Goal: Use online tool/utility: Utilize a website feature to perform a specific function

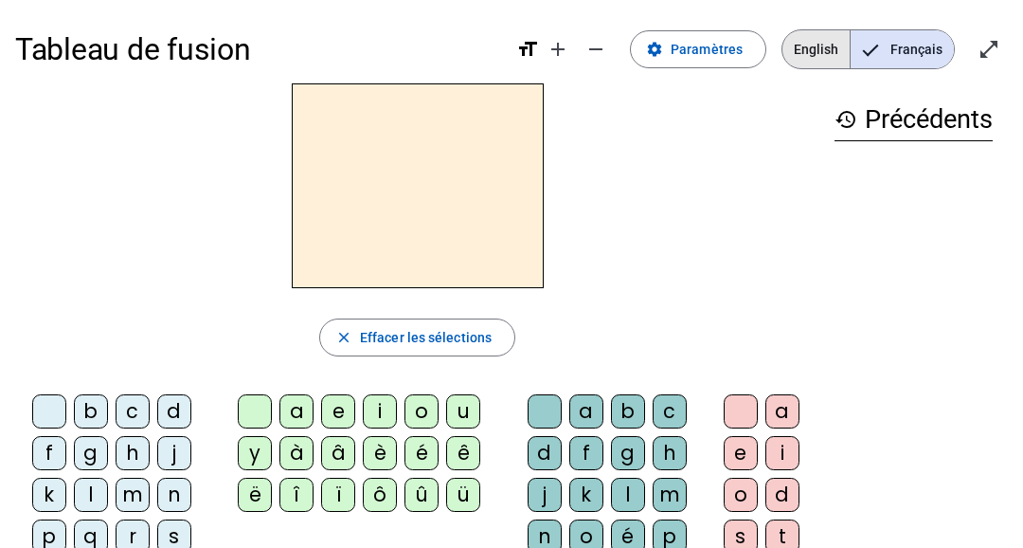
click at [808, 39] on span "English" at bounding box center [816, 49] width 67 height 38
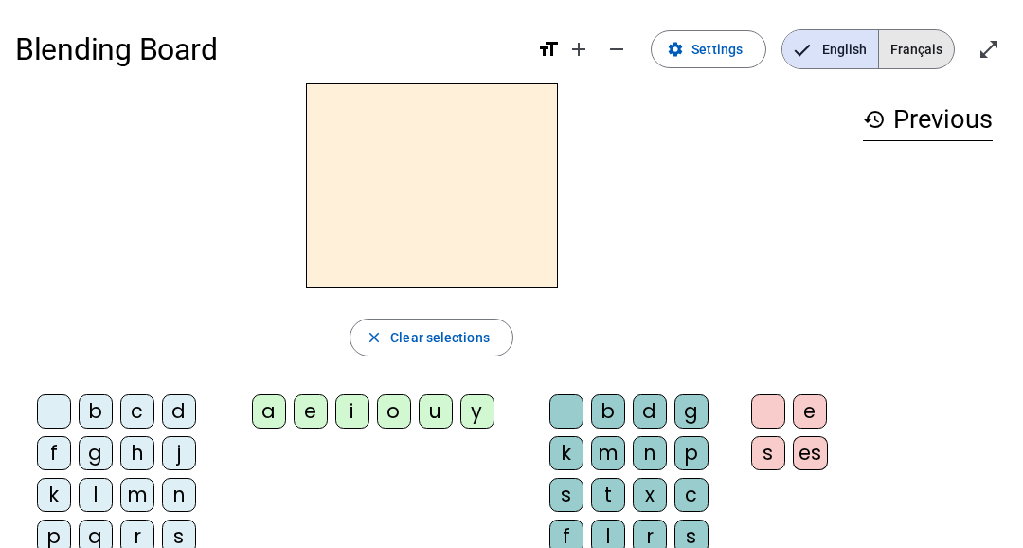
click at [899, 52] on span "Français" at bounding box center [916, 49] width 75 height 38
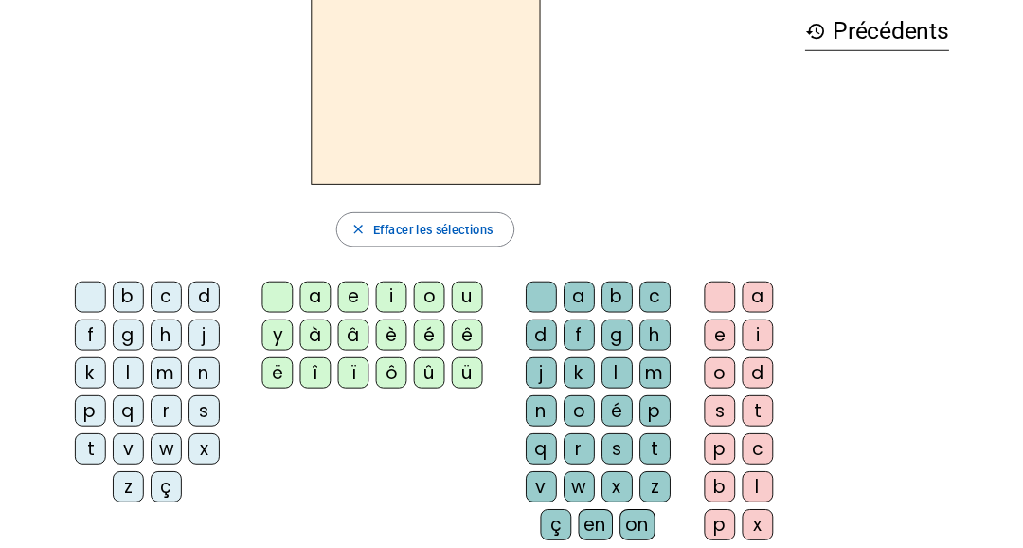
scroll to position [83, 0]
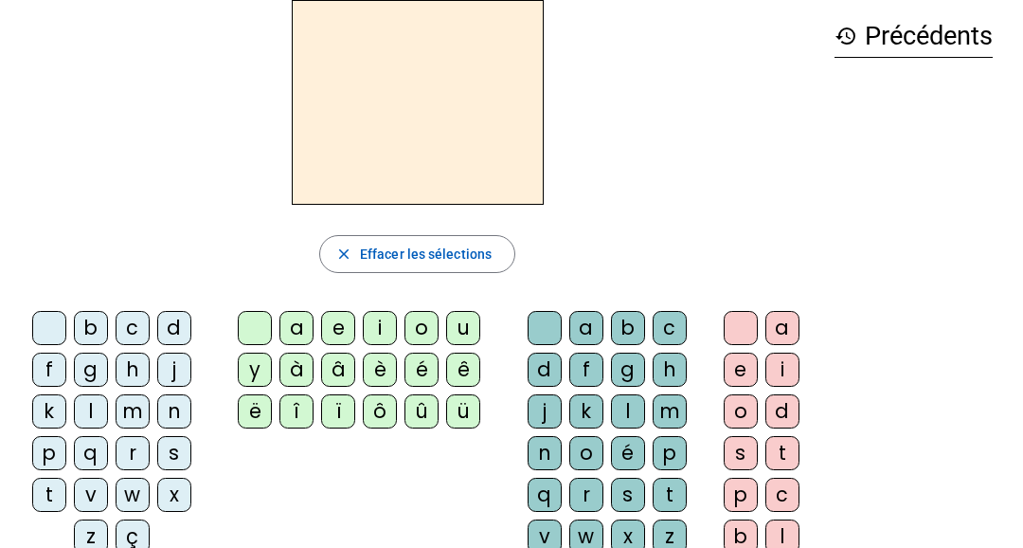
click at [47, 378] on div "f" at bounding box center [49, 369] width 34 height 34
click at [565, 497] on letter-bubble "q" at bounding box center [549, 499] width 42 height 42
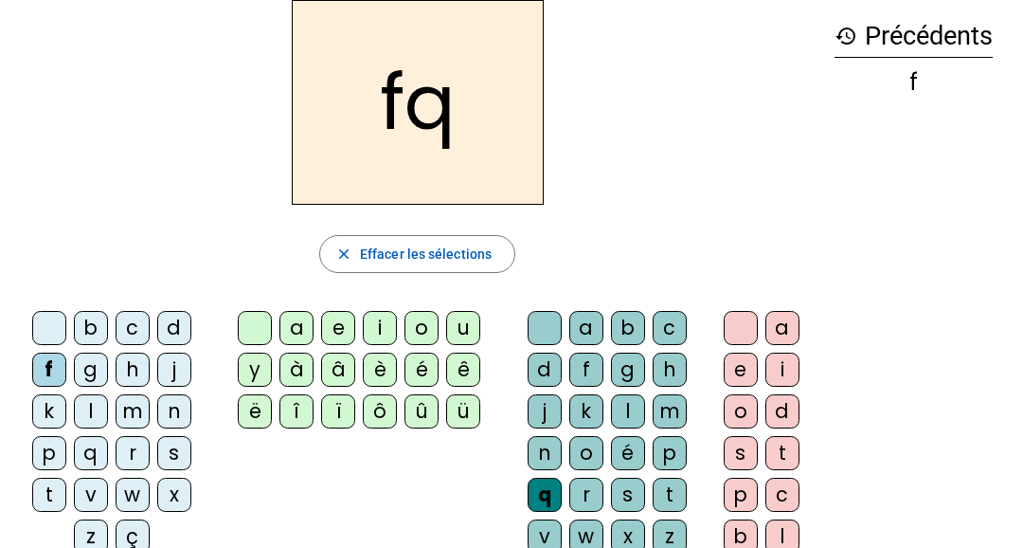
click at [589, 496] on div "r" at bounding box center [586, 495] width 34 height 34
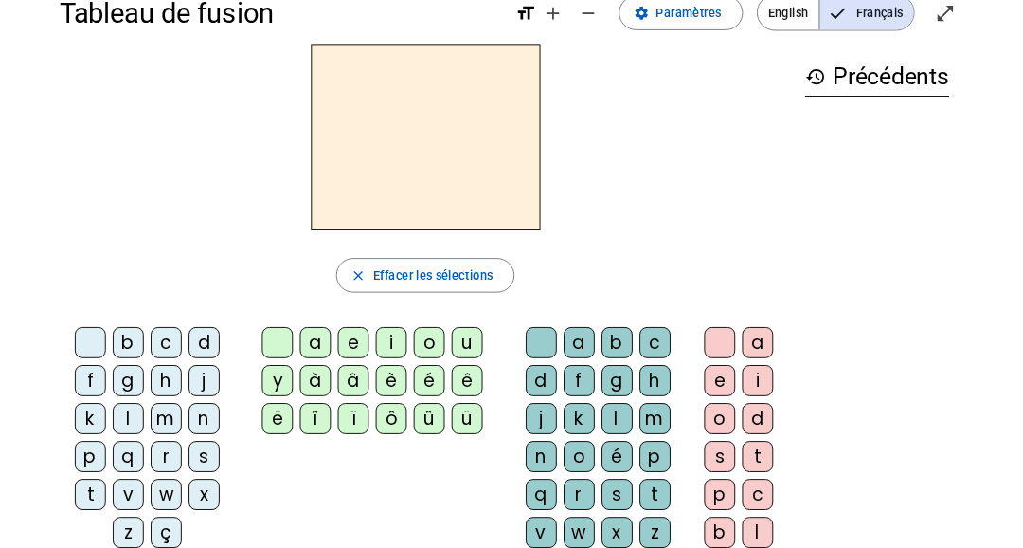
scroll to position [32, 0]
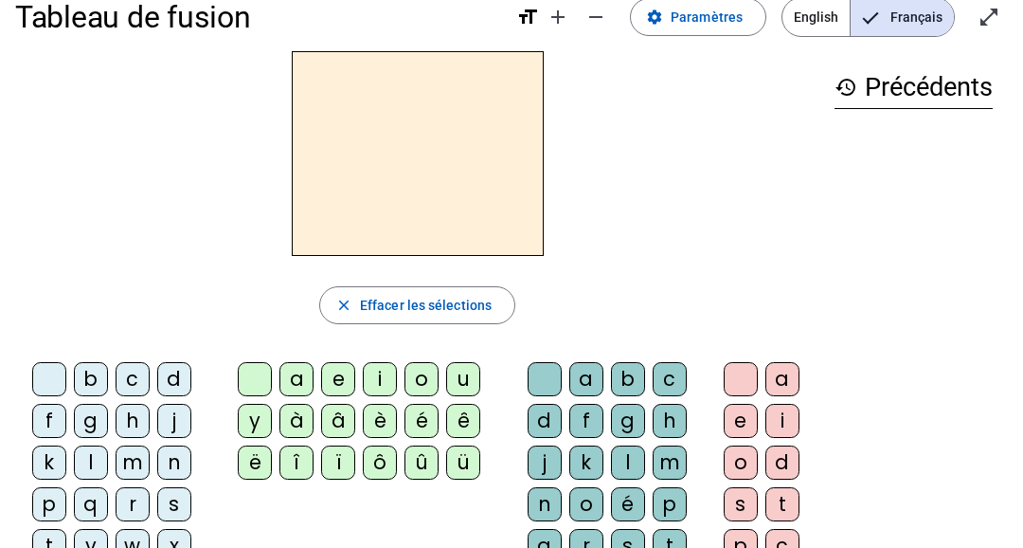
click at [42, 422] on div "f" at bounding box center [49, 421] width 34 height 34
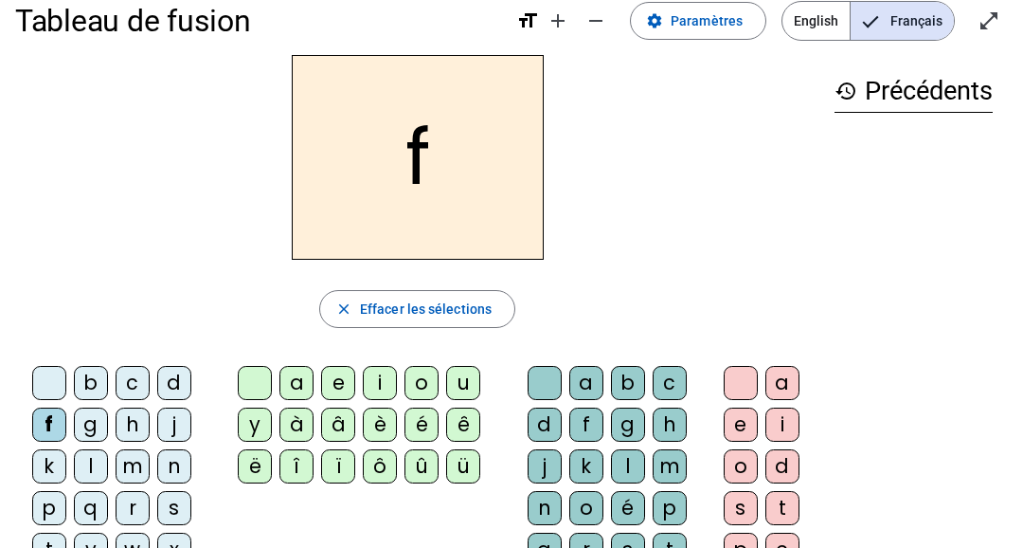
scroll to position [27, 0]
click at [593, 536] on div "r" at bounding box center [586, 550] width 34 height 34
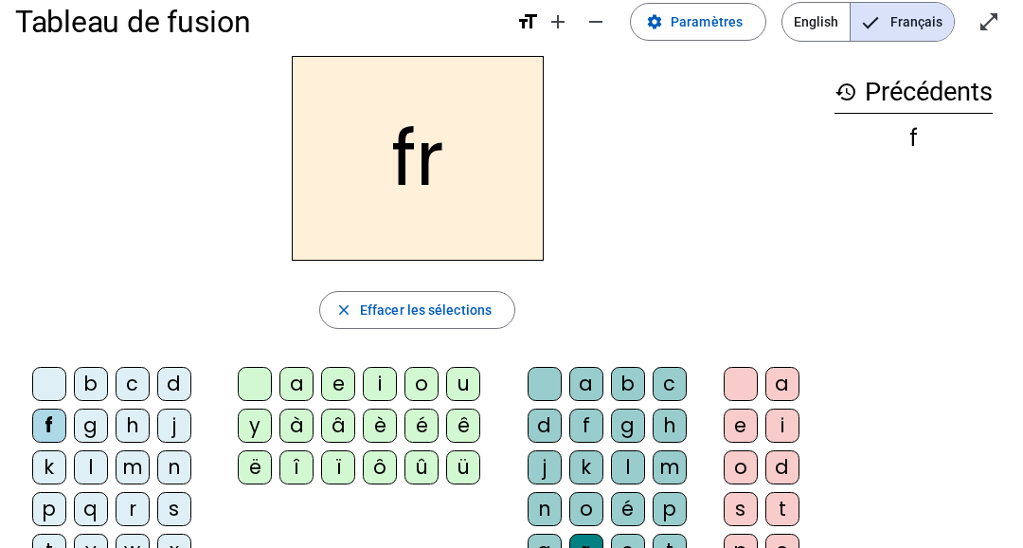
click at [735, 459] on div "o" at bounding box center [741, 467] width 34 height 34
click at [744, 507] on div "s" at bounding box center [741, 509] width 34 height 34
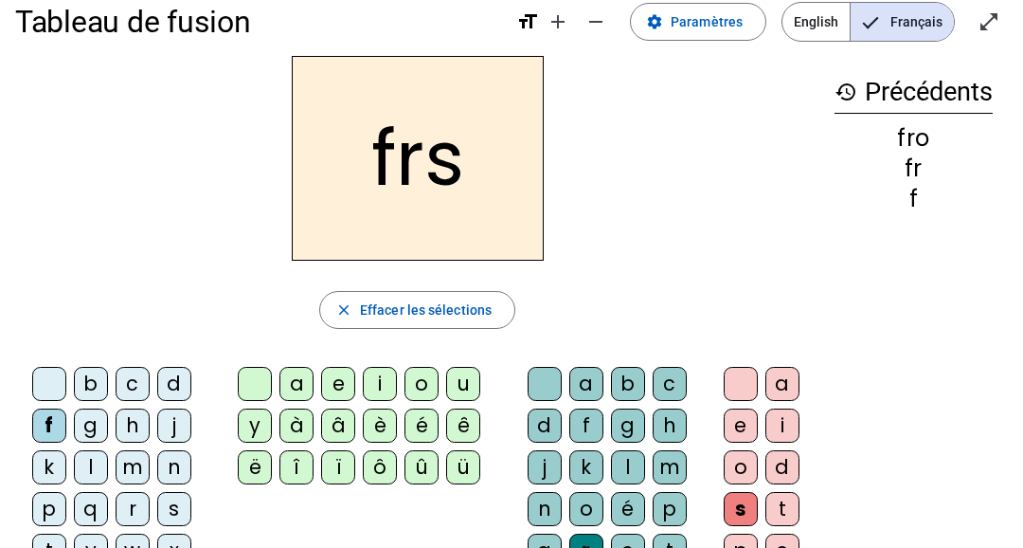
click at [779, 470] on div "d" at bounding box center [783, 467] width 34 height 34
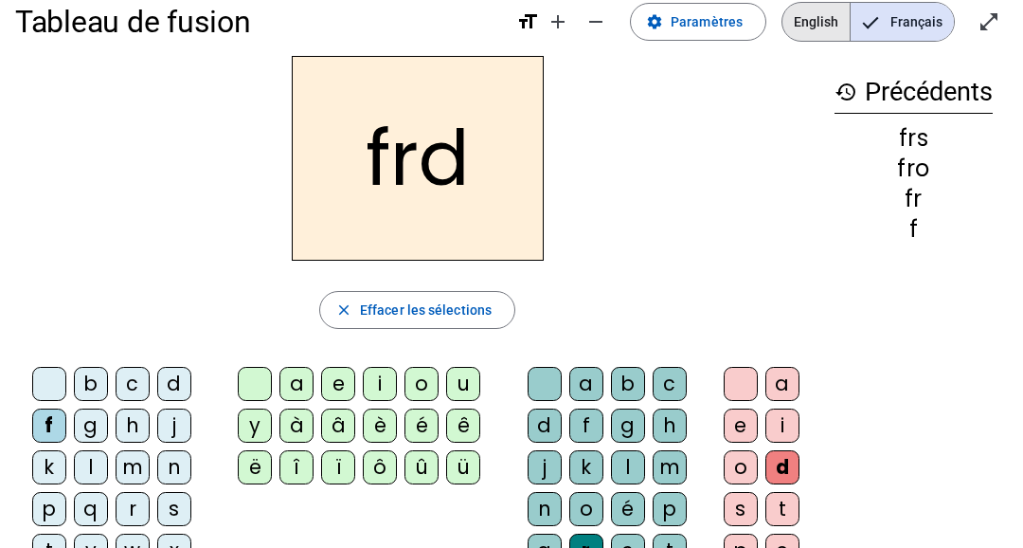
click at [815, 30] on span "English" at bounding box center [816, 22] width 67 height 38
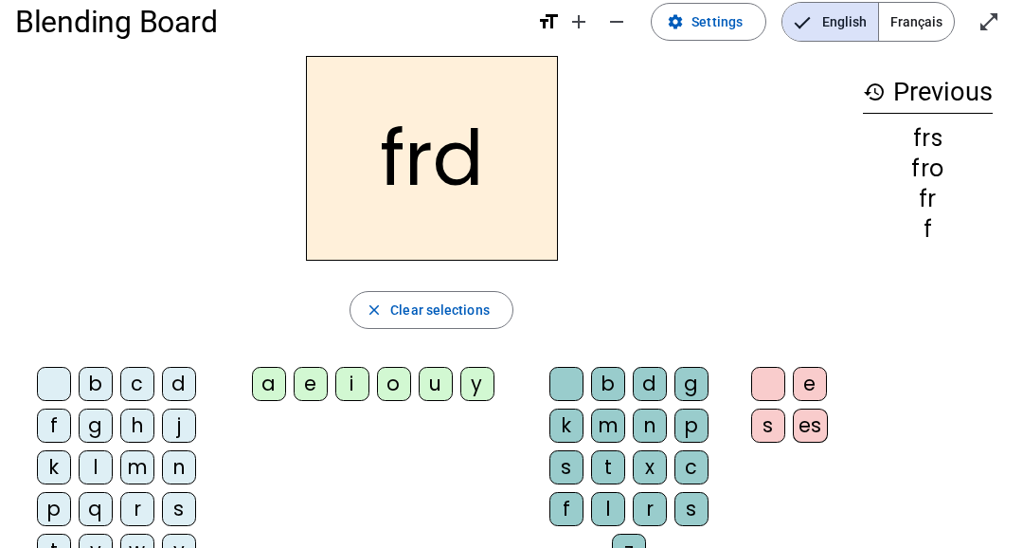
click at [904, 18] on span "Français" at bounding box center [916, 22] width 75 height 38
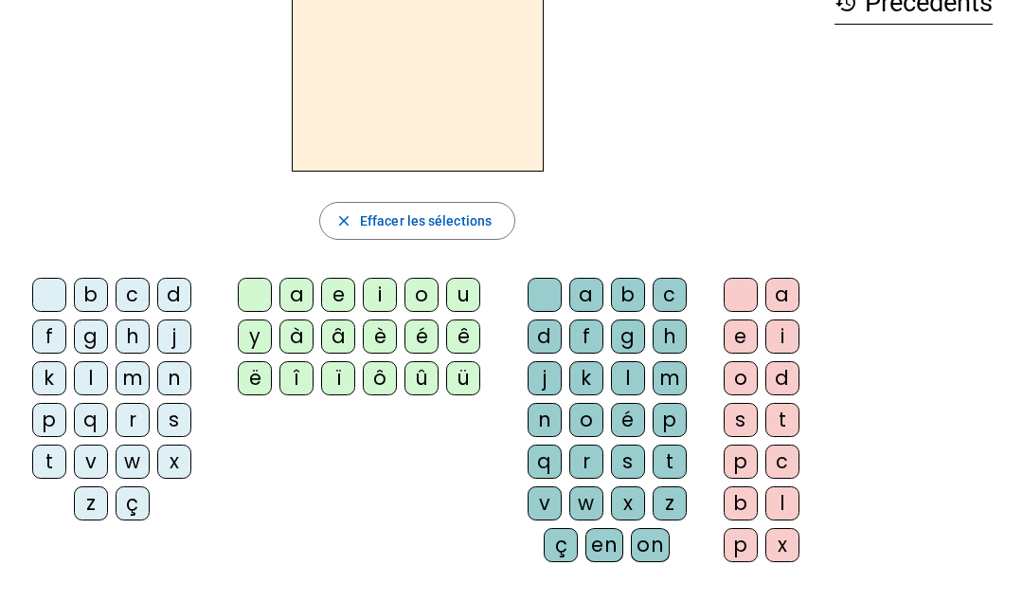
scroll to position [118, 0]
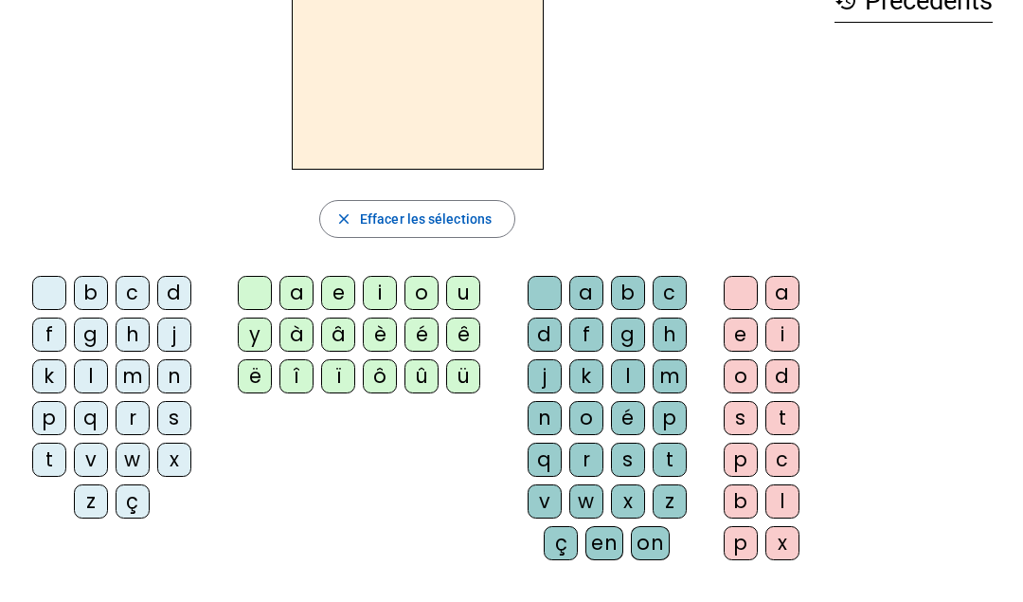
click at [52, 338] on div "f" at bounding box center [49, 334] width 34 height 34
click at [416, 287] on div "o" at bounding box center [422, 293] width 34 height 34
click at [782, 333] on div "i" at bounding box center [783, 334] width 34 height 34
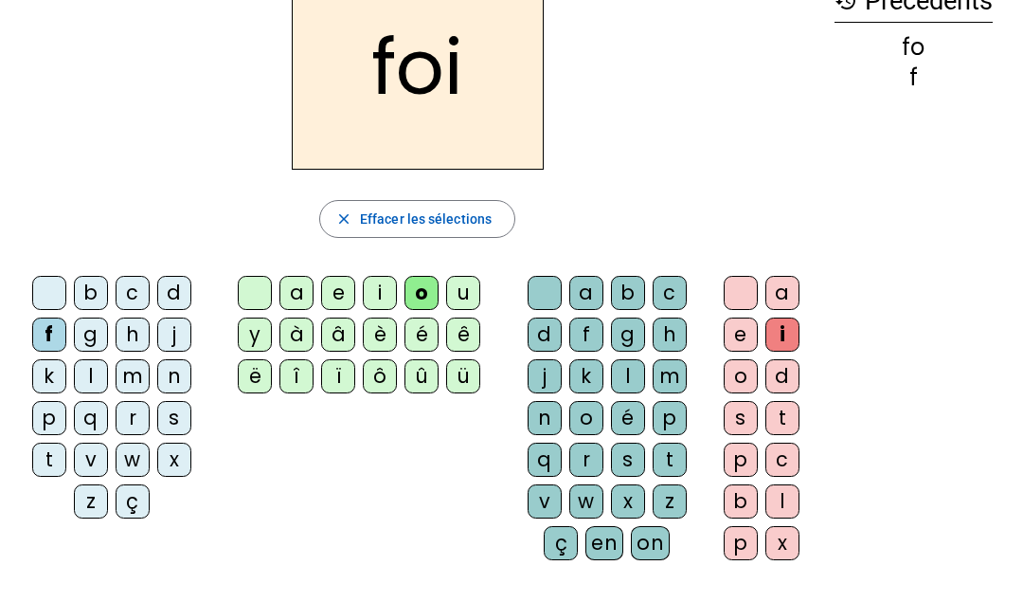
click at [385, 287] on div "i" at bounding box center [380, 293] width 34 height 34
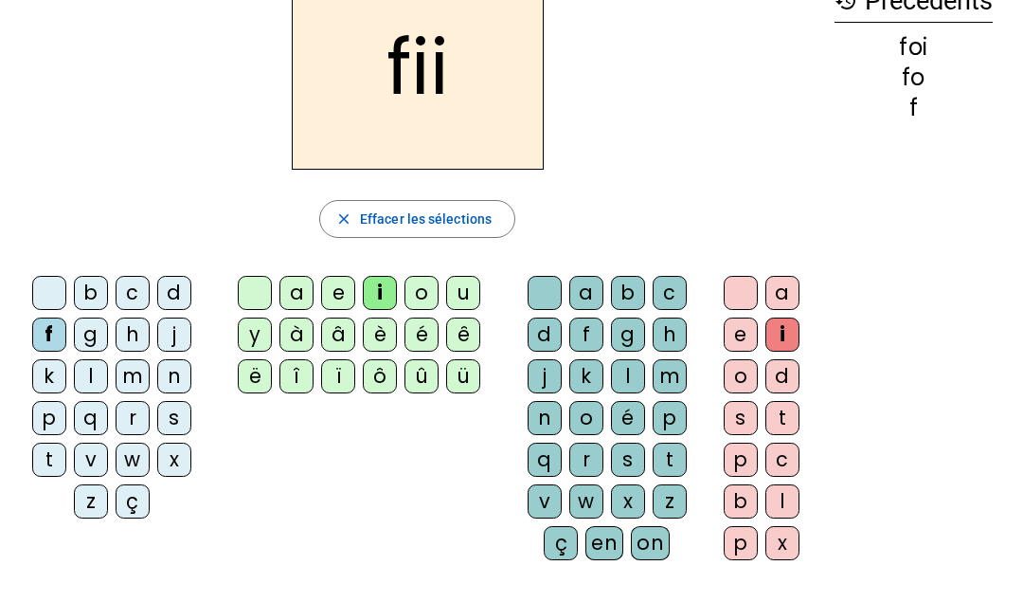
click at [743, 377] on div "o" at bounding box center [741, 376] width 34 height 34
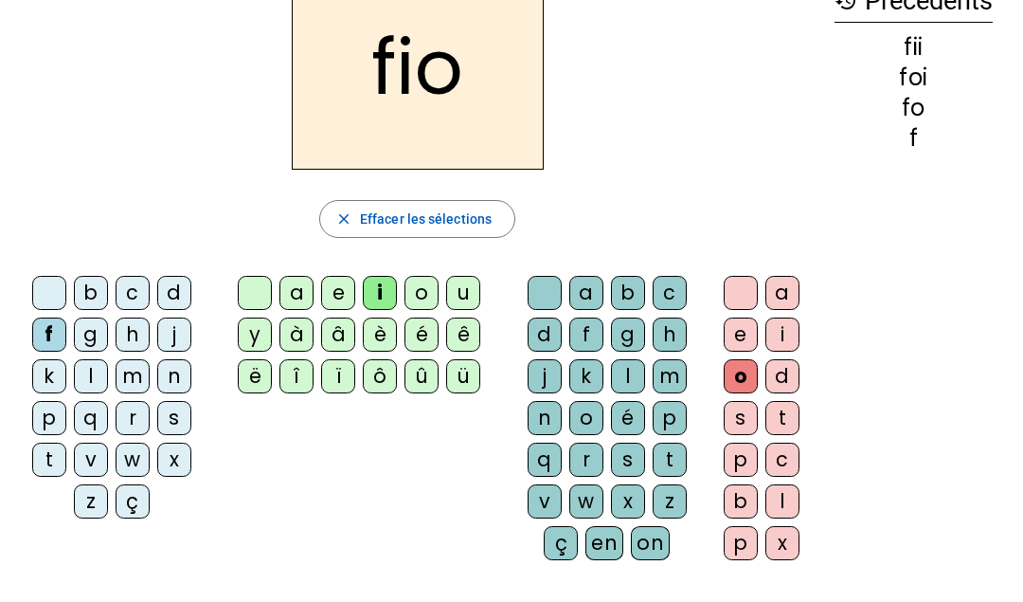
click at [895, 57] on div "fii foi fo f" at bounding box center [914, 93] width 158 height 114
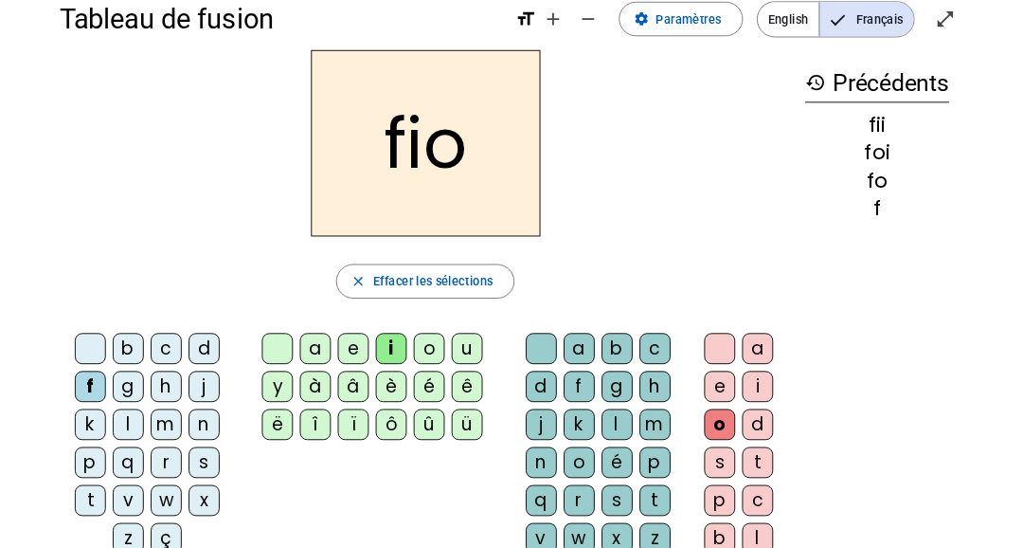
scroll to position [0, 0]
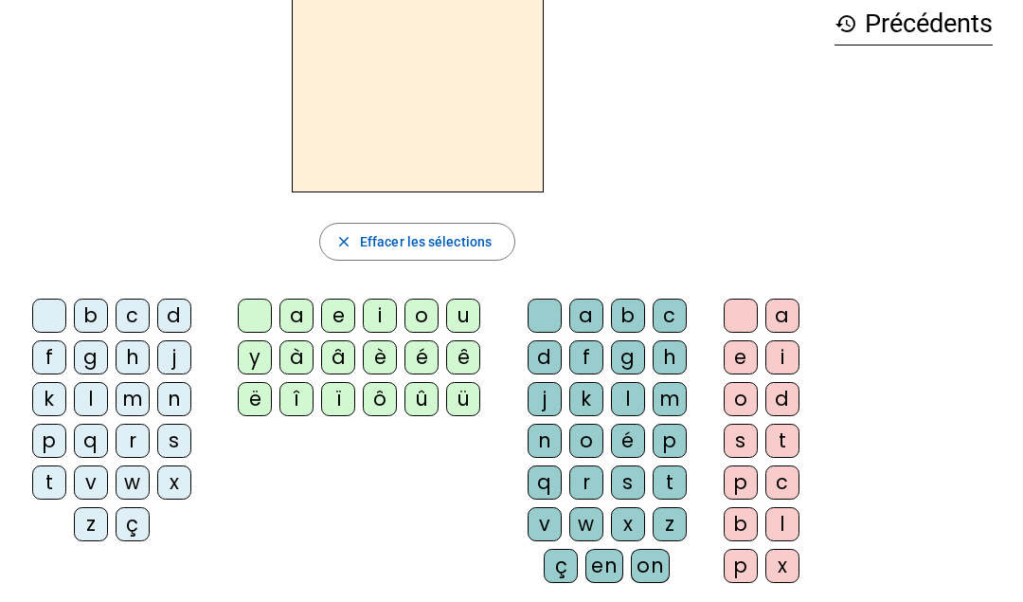
scroll to position [90, 0]
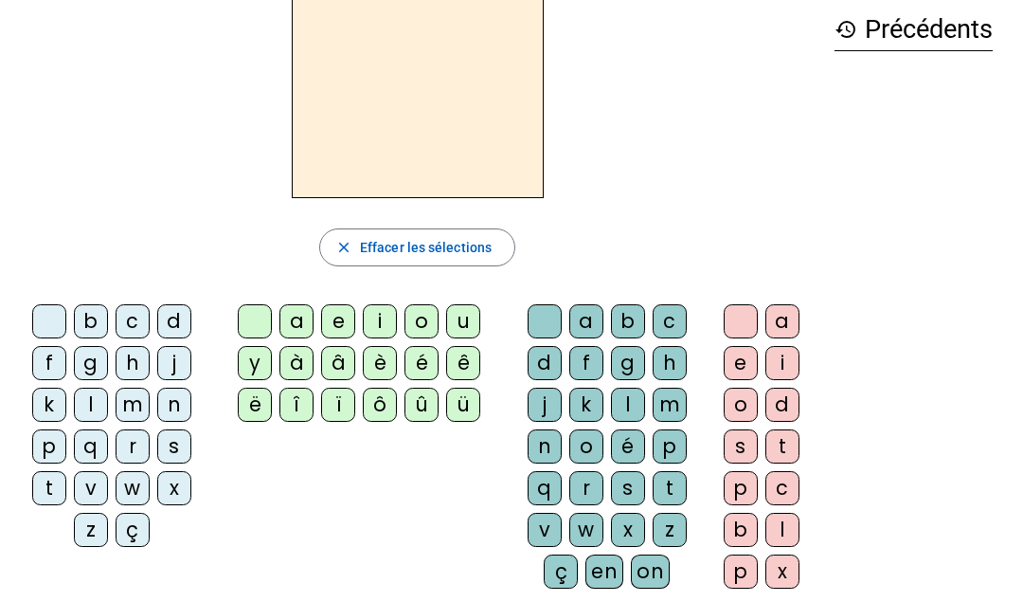
click at [94, 406] on div "l" at bounding box center [91, 404] width 34 height 34
click at [377, 314] on div "i" at bounding box center [380, 321] width 34 height 34
click at [663, 547] on div "on" at bounding box center [650, 571] width 39 height 34
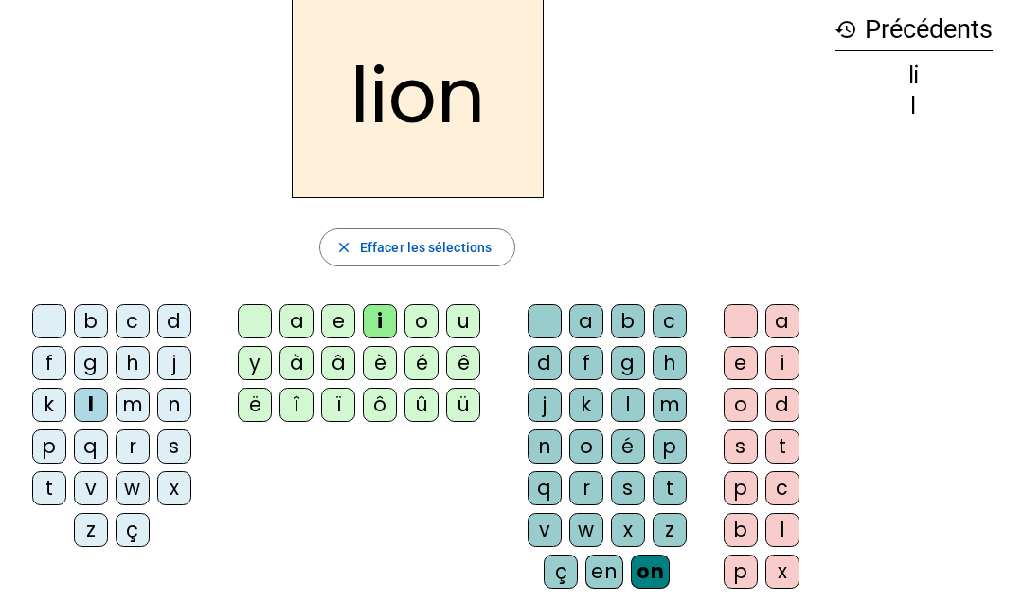
click at [44, 495] on div "t" at bounding box center [49, 488] width 34 height 34
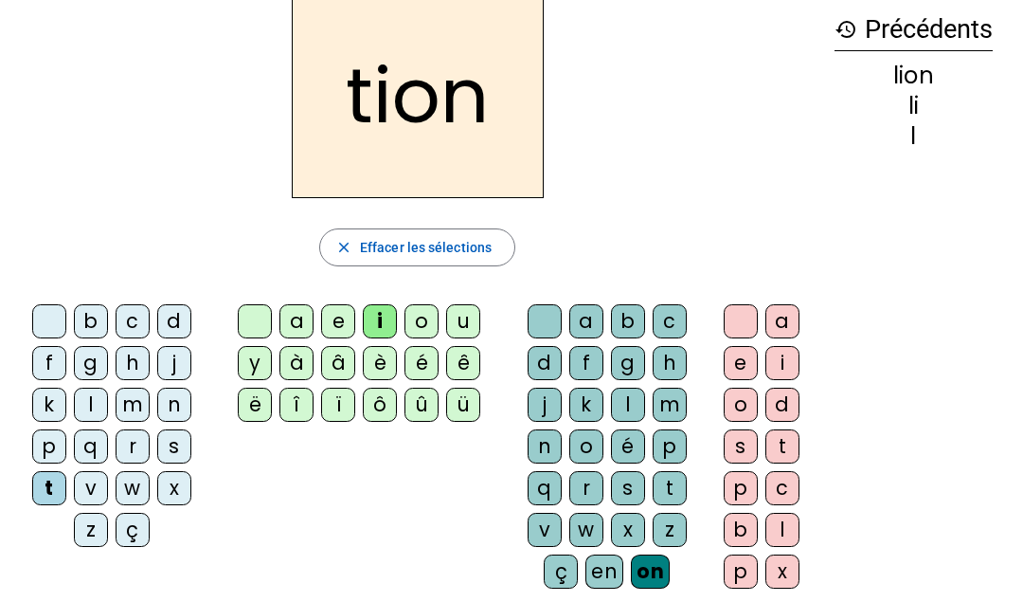
click at [629, 369] on div "g" at bounding box center [628, 363] width 34 height 34
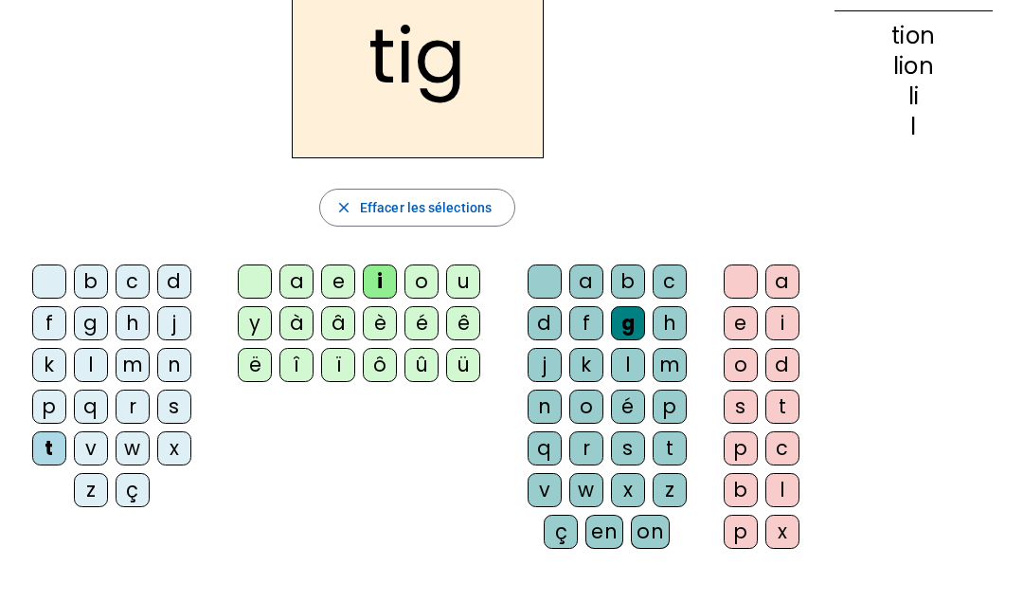
scroll to position [128, 0]
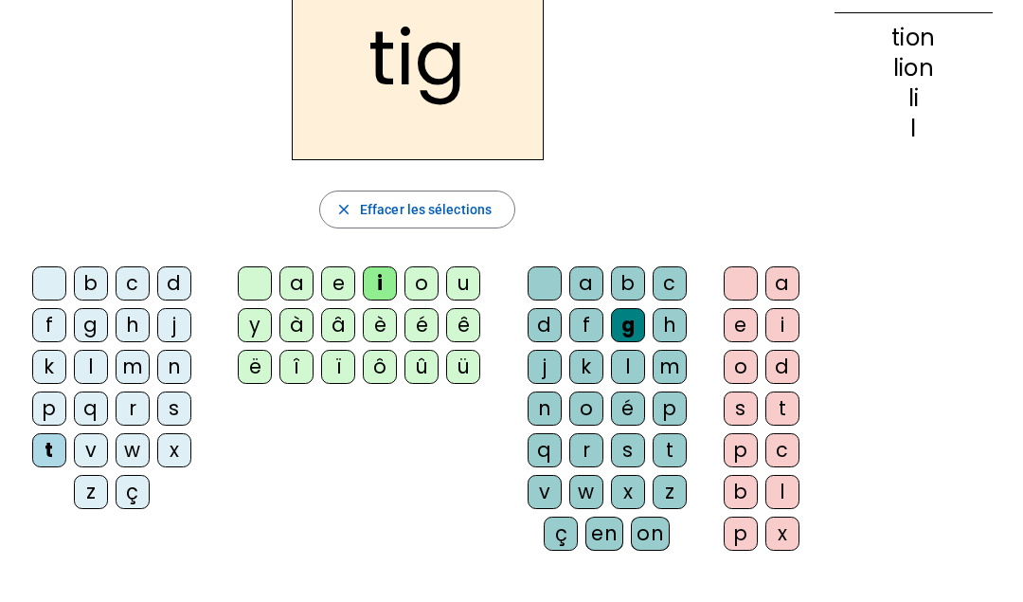
click at [740, 521] on div "p" at bounding box center [741, 533] width 34 height 34
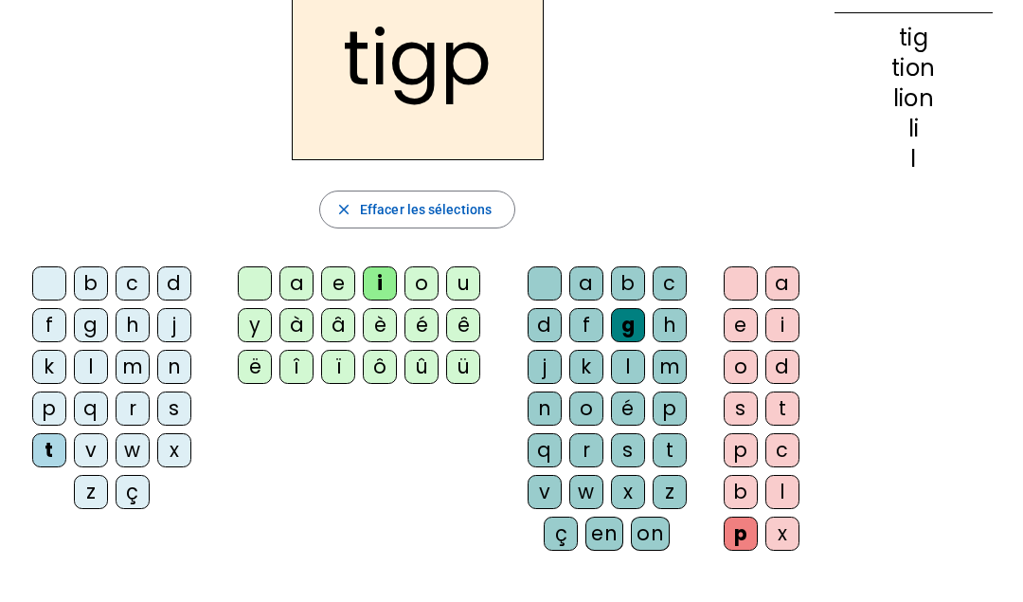
click at [192, 273] on letter-bubble "d" at bounding box center [178, 287] width 42 height 42
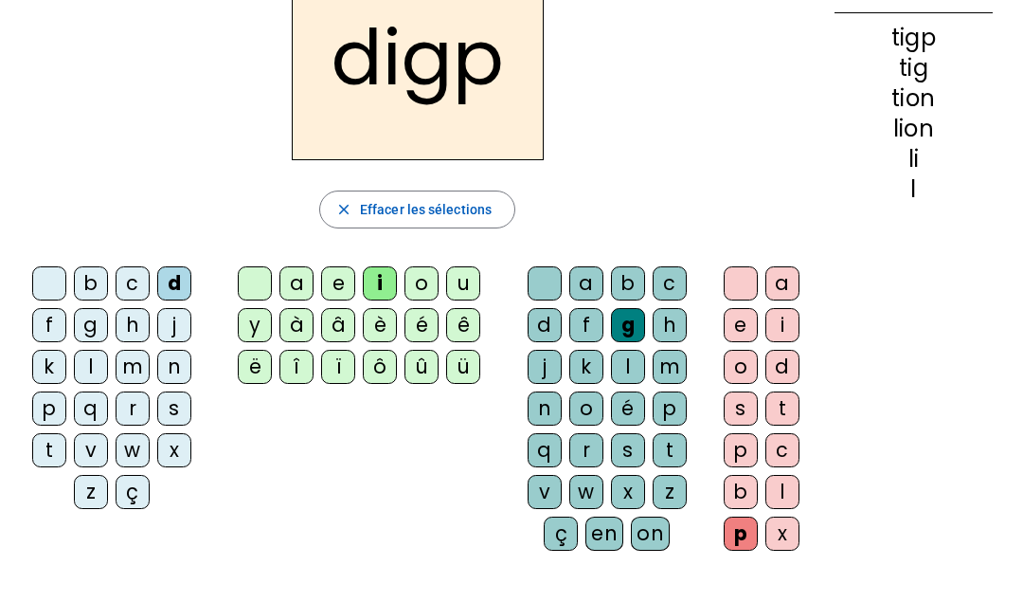
click at [786, 279] on div "a" at bounding box center [783, 283] width 34 height 34
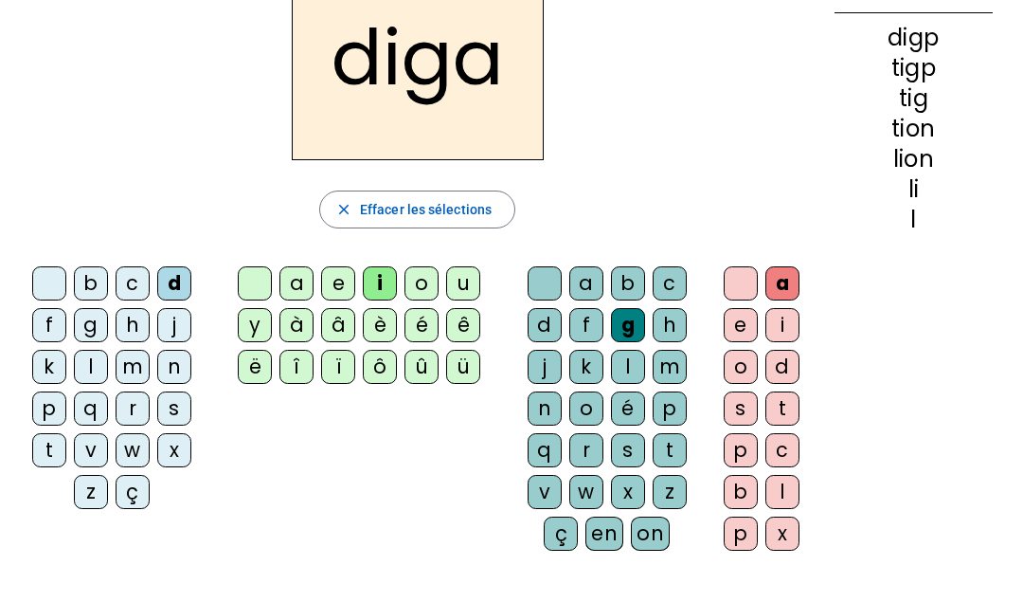
click at [332, 317] on div "â" at bounding box center [338, 325] width 34 height 34
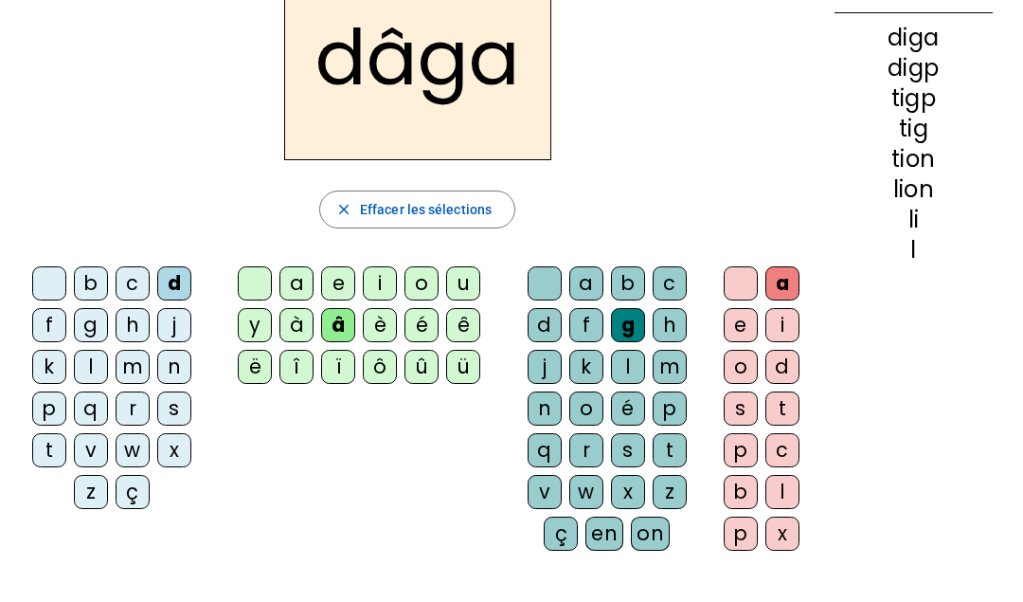
click at [178, 408] on div "s" at bounding box center [174, 408] width 34 height 34
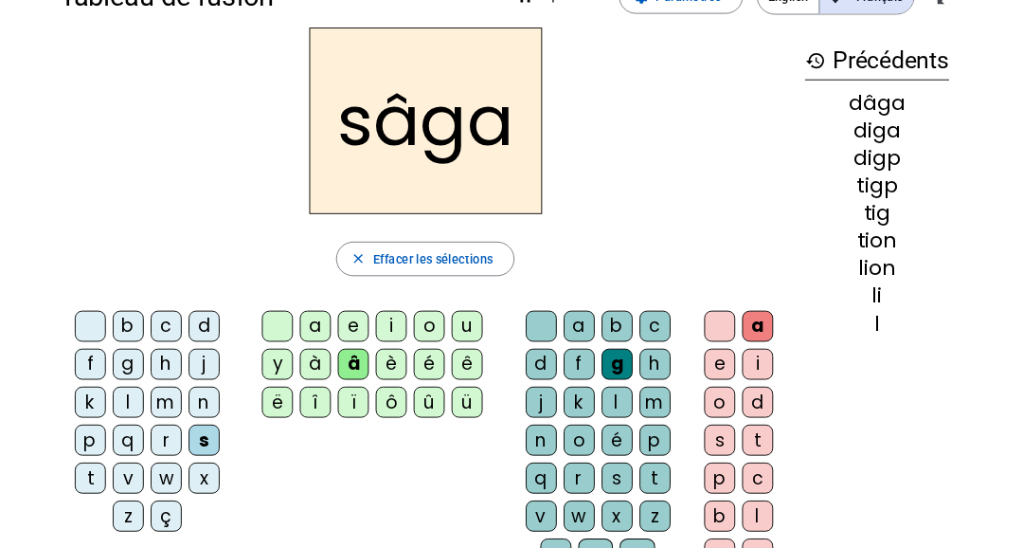
scroll to position [0, 0]
